Goal: Information Seeking & Learning: Find specific fact

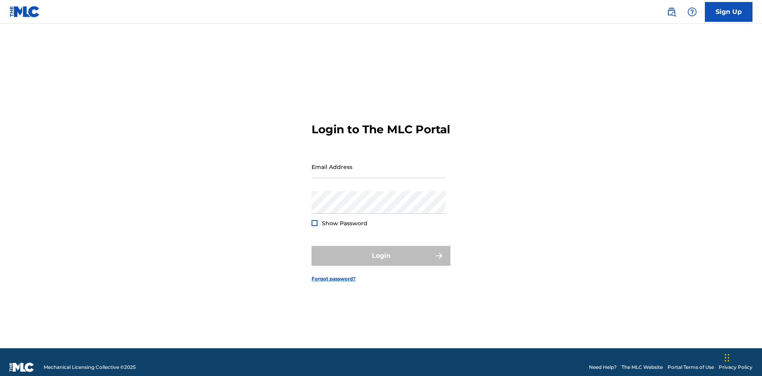
scroll to position [10, 0]
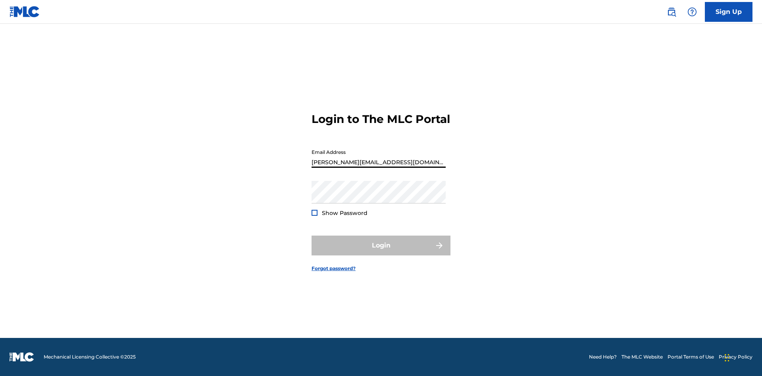
type input "[PERSON_NAME][EMAIL_ADDRESS][DOMAIN_NAME]"
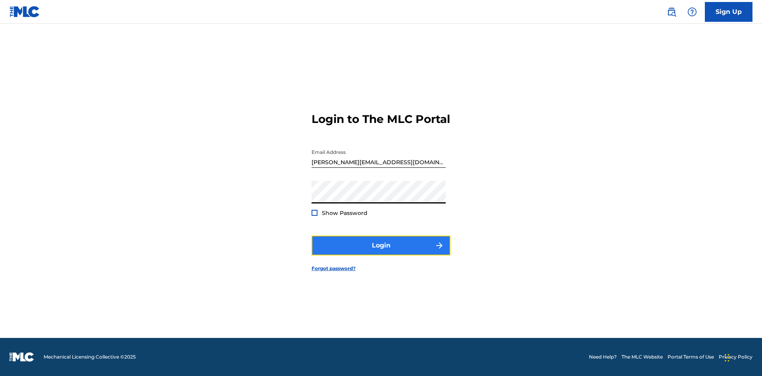
click at [381, 252] on button "Login" at bounding box center [380, 246] width 139 height 20
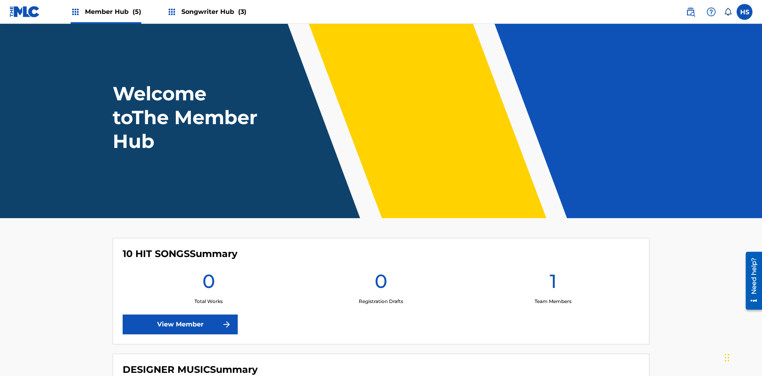
click at [213, 12] on span "Songwriter Hub (3)" at bounding box center [213, 11] width 65 height 9
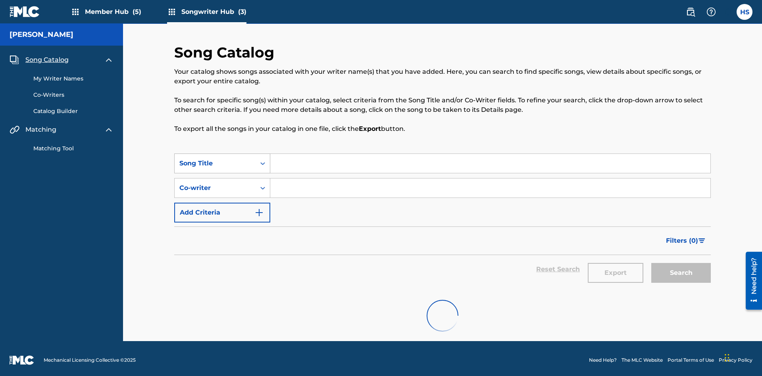
click at [215, 159] on div "Song Title" at bounding box center [214, 164] width 71 height 10
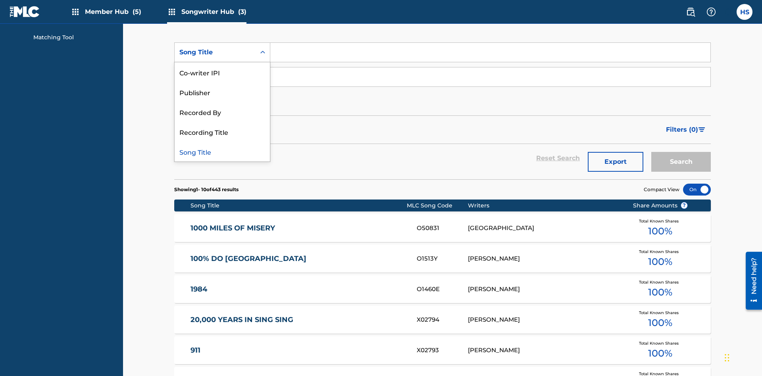
click at [222, 152] on div "Song Title" at bounding box center [222, 152] width 95 height 20
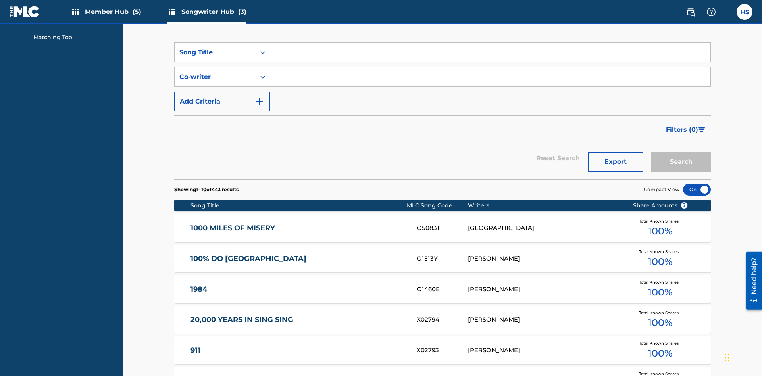
scroll to position [106, 0]
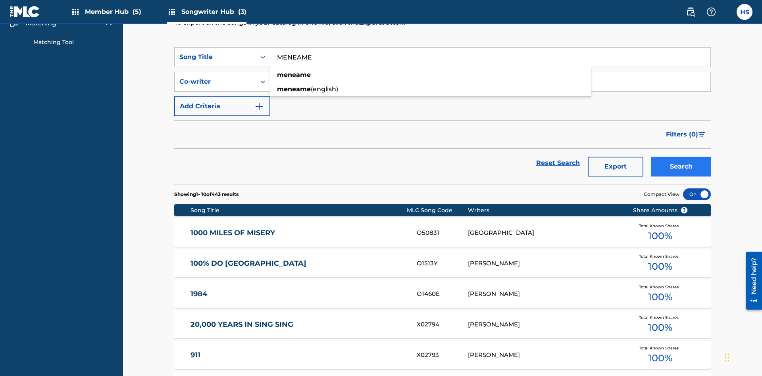
type input "MENEAME"
click at [681, 157] on button "Search" at bounding box center [681, 167] width 60 height 20
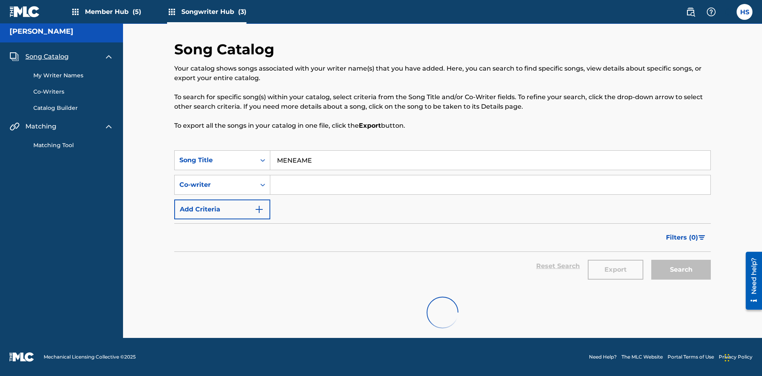
click at [490, 151] on input "MENEAME" at bounding box center [490, 160] width 440 height 19
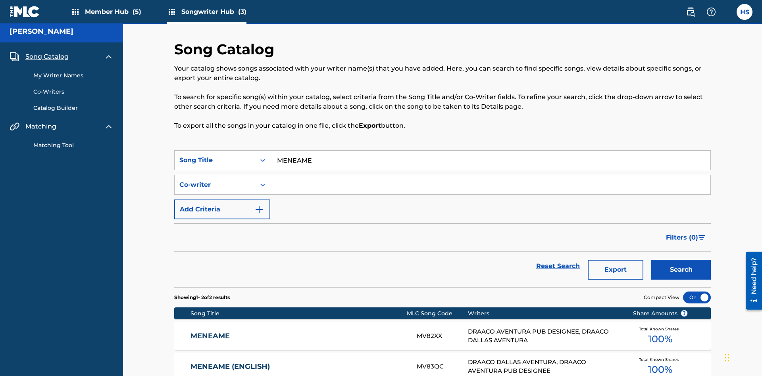
scroll to position [83, 0]
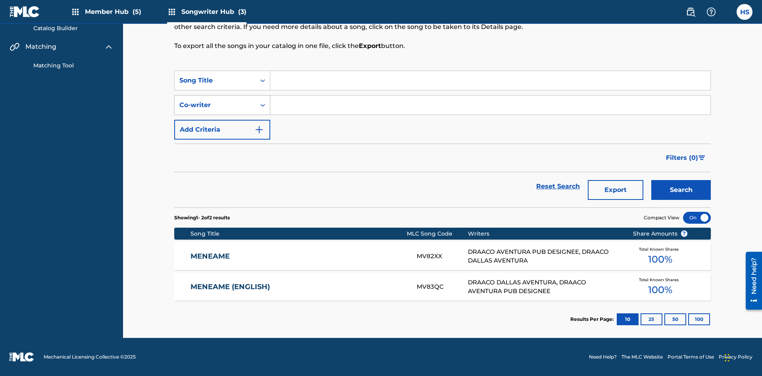
click at [215, 105] on div "Co-writer" at bounding box center [214, 105] width 71 height 10
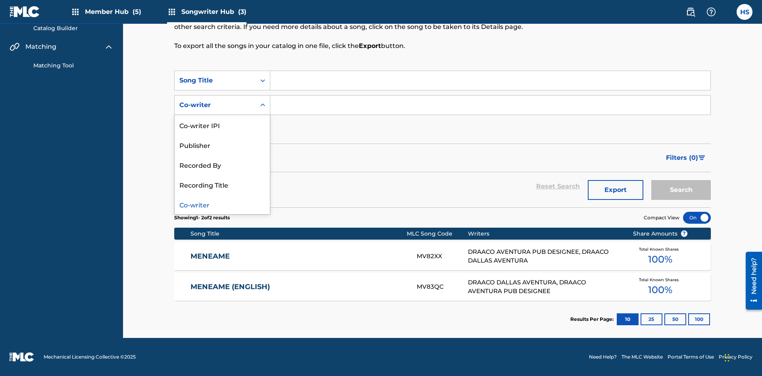
click at [222, 204] on div "Co-writer" at bounding box center [222, 204] width 95 height 20
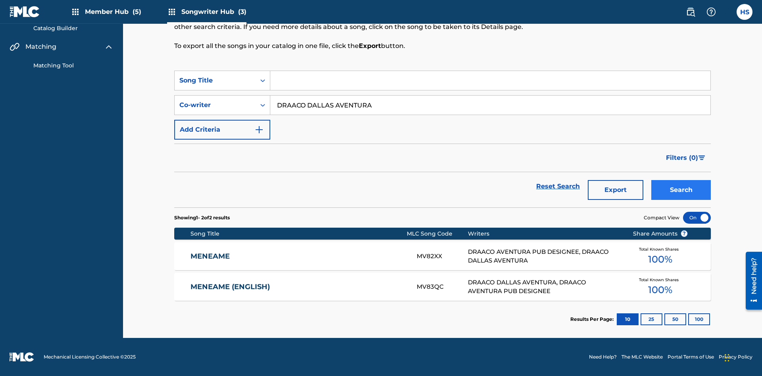
type input "DRAACO DALLAS AVENTURA"
click at [681, 190] on button "Search" at bounding box center [681, 190] width 60 height 20
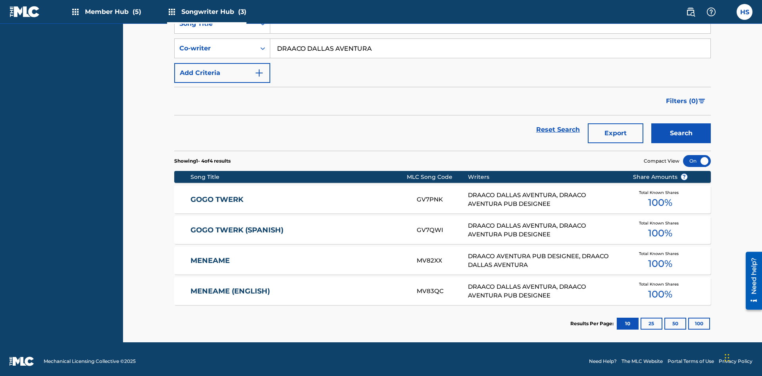
click at [490, 57] on input "DRAACO DALLAS AVENTURA" at bounding box center [490, 48] width 440 height 19
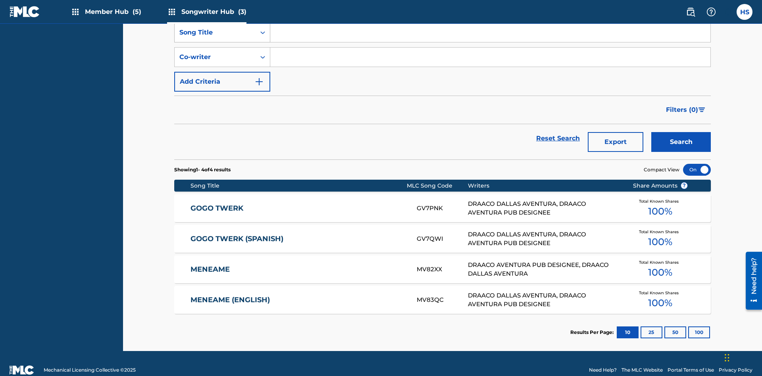
click at [215, 37] on div "Song Title" at bounding box center [214, 33] width 71 height 10
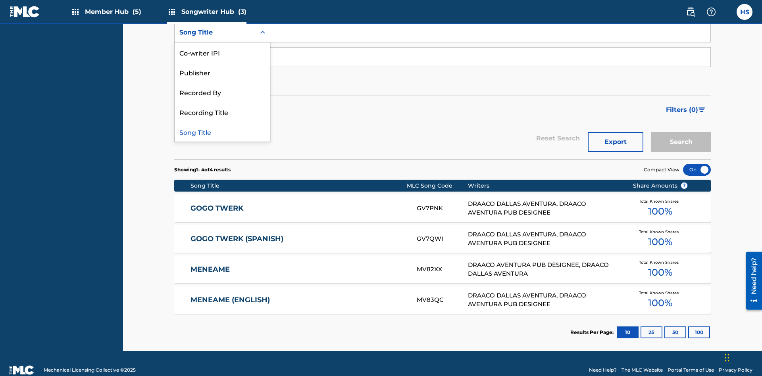
scroll to position [111, 0]
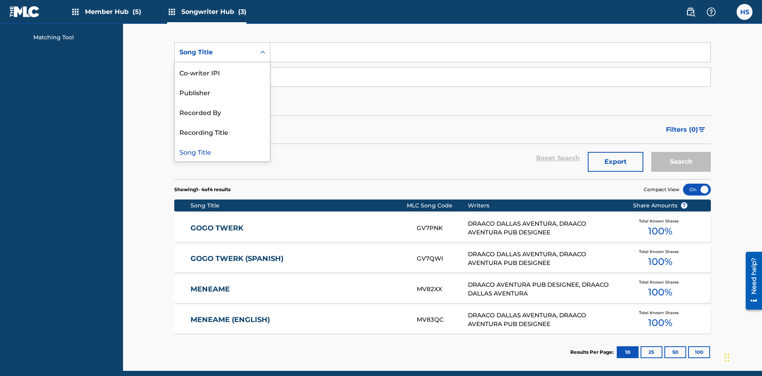
click at [222, 72] on div "Co-writer IPI" at bounding box center [222, 72] width 95 height 20
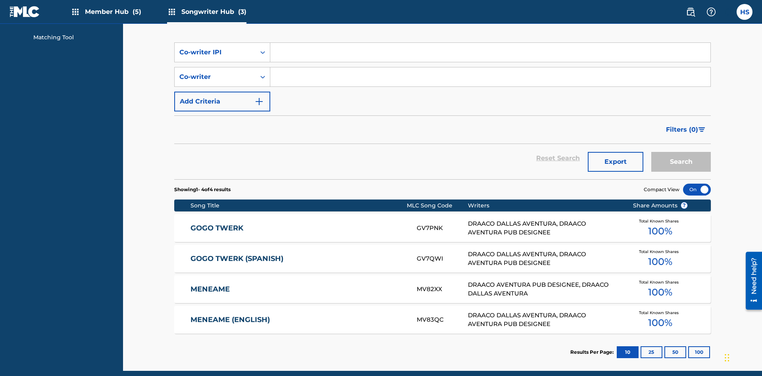
click at [490, 57] on input "Search Form" at bounding box center [490, 52] width 440 height 19
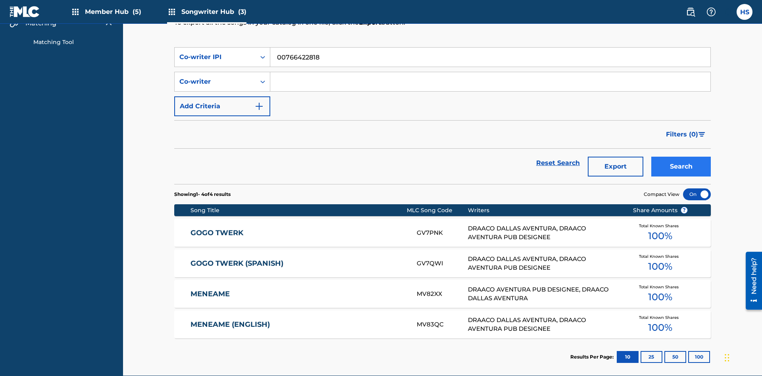
type input "00766422818"
click at [681, 157] on button "Search" at bounding box center [681, 167] width 60 height 20
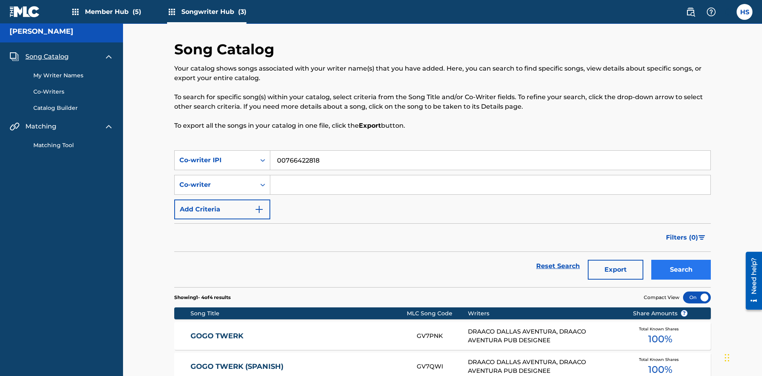
scroll to position [111, 0]
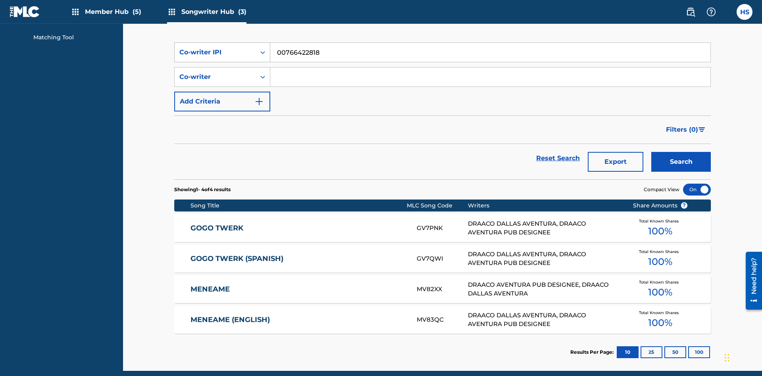
click at [215, 52] on div "Co-writer IPI" at bounding box center [214, 53] width 71 height 10
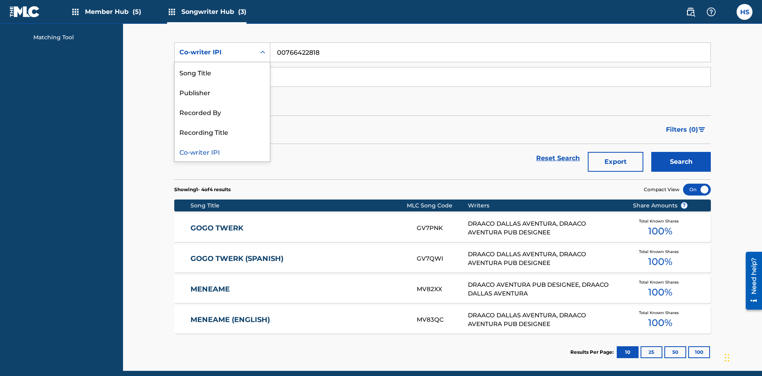
click at [222, 112] on div "Recorded By" at bounding box center [222, 112] width 95 height 20
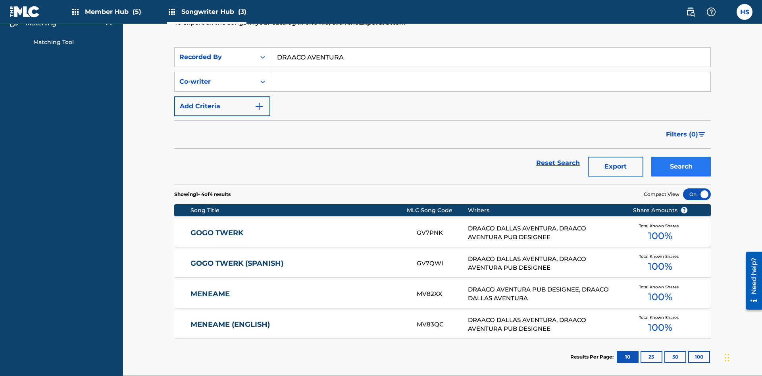
type input "DRAACO AVENTURA"
click at [681, 157] on button "Search" at bounding box center [681, 167] width 60 height 20
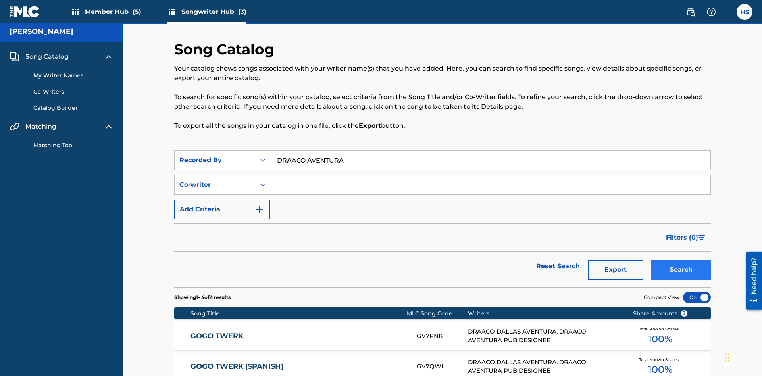
scroll to position [111, 0]
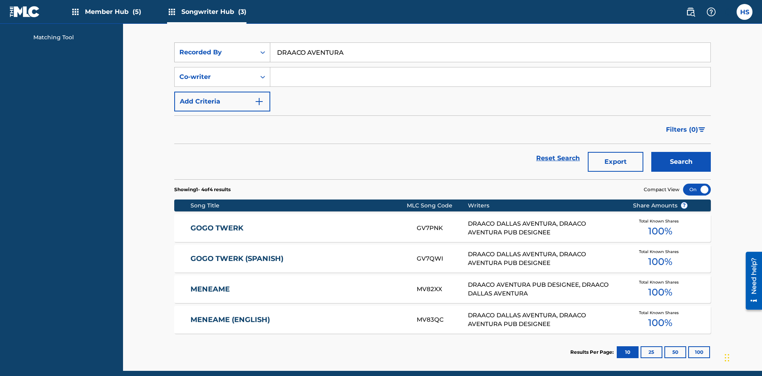
click at [215, 52] on div "Recorded By" at bounding box center [214, 53] width 71 height 10
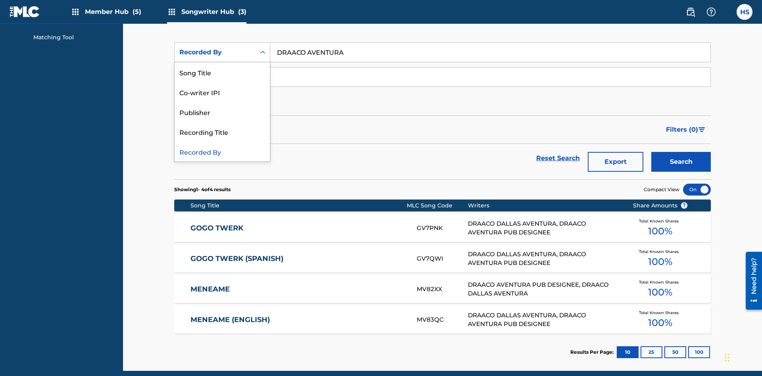
click at [222, 112] on div "Publisher" at bounding box center [222, 112] width 95 height 20
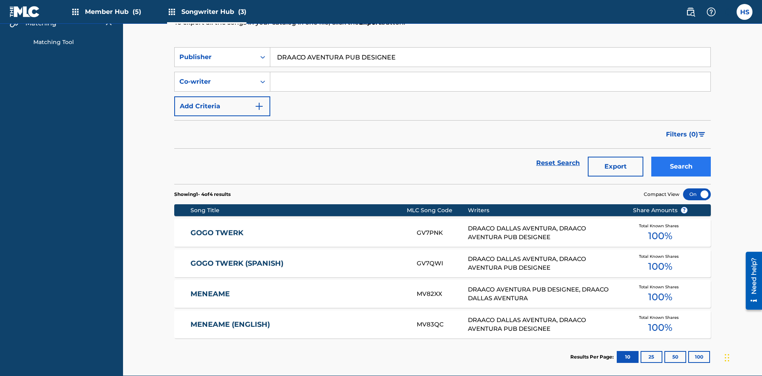
type input "DRAACO AVENTURA PUB DESIGNEE"
click at [681, 157] on button "Search" at bounding box center [681, 167] width 60 height 20
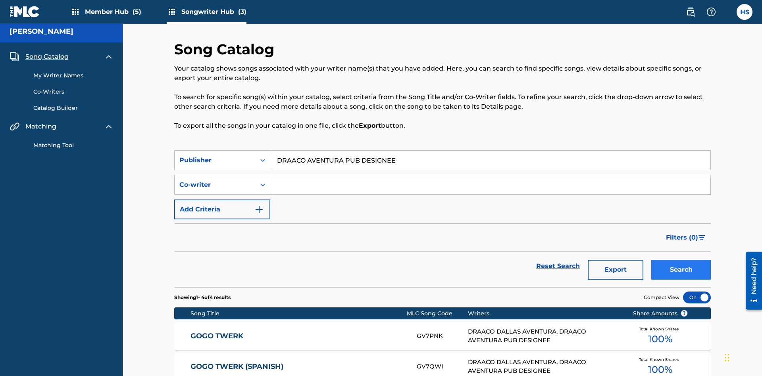
scroll to position [111, 0]
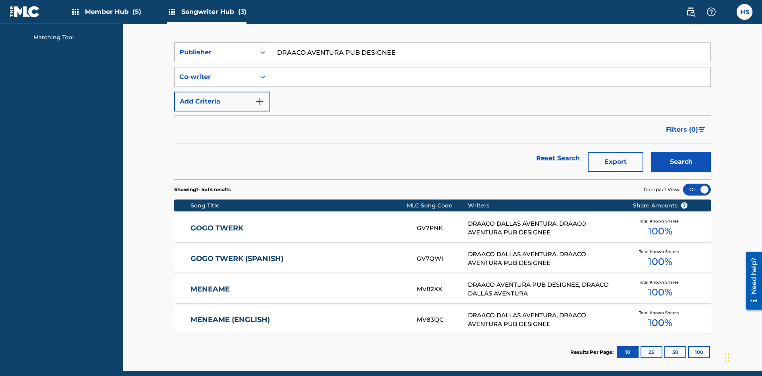
click at [215, 52] on div "Publisher" at bounding box center [214, 53] width 71 height 10
